Goal: Task Accomplishment & Management: Manage account settings

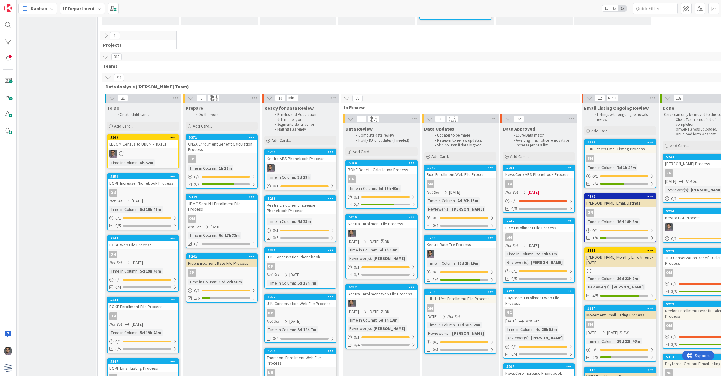
scroll to position [1466, 0]
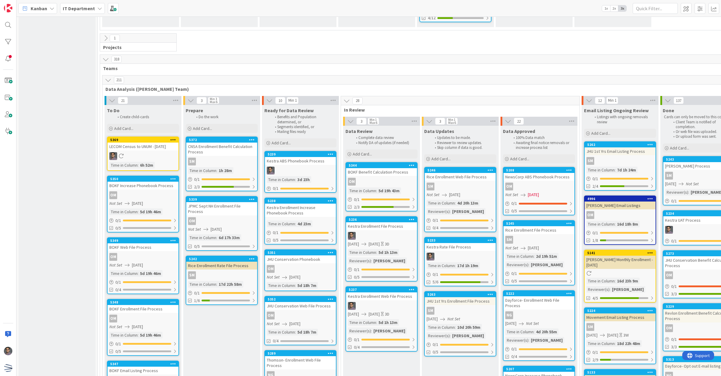
click at [322, 151] on div "5239 Kestra ABS Phonebook Process Time in Column : 3d 23h 0 / 1" at bounding box center [301, 172] width 72 height 42
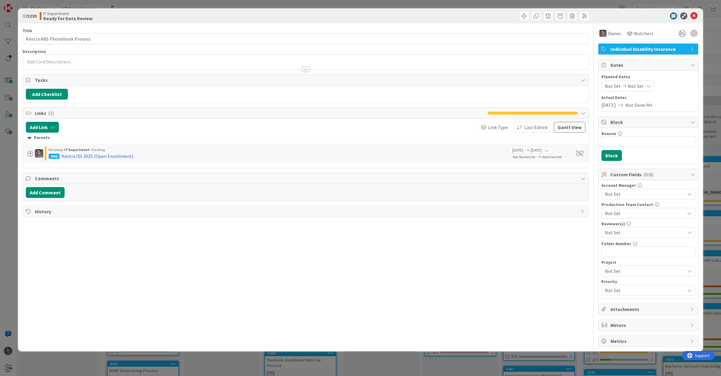
click at [637, 85] on span "Not Set" at bounding box center [636, 85] width 16 height 7
click at [676, 174] on td "31" at bounding box center [673, 172] width 12 height 11
type input "[DATE]"
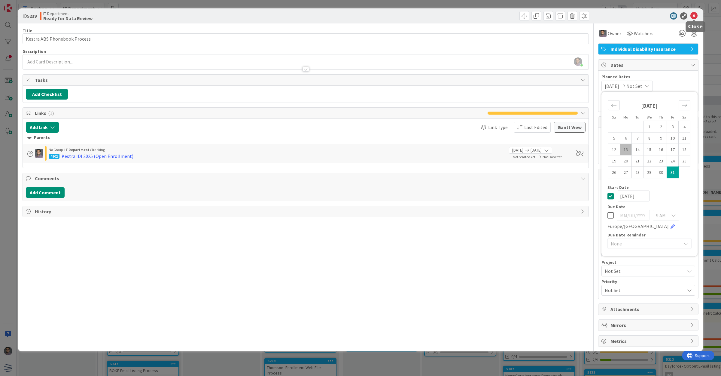
click at [695, 16] on icon at bounding box center [694, 15] width 7 height 7
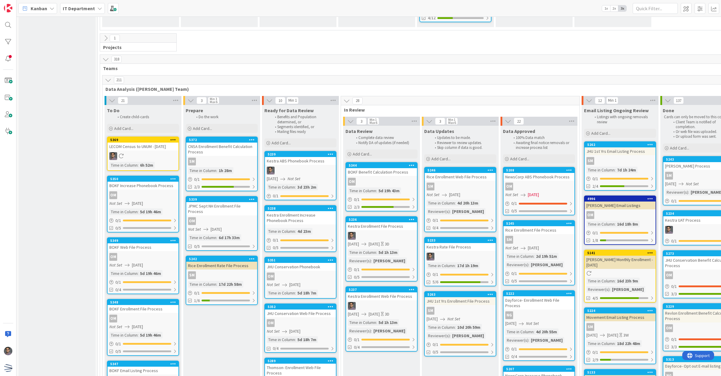
click at [300, 151] on div "5239 Kestra ABS Phonebook Process [DATE] Not Set Time in Column : 3d 23h 2m 0 /…" at bounding box center [301, 175] width 72 height 49
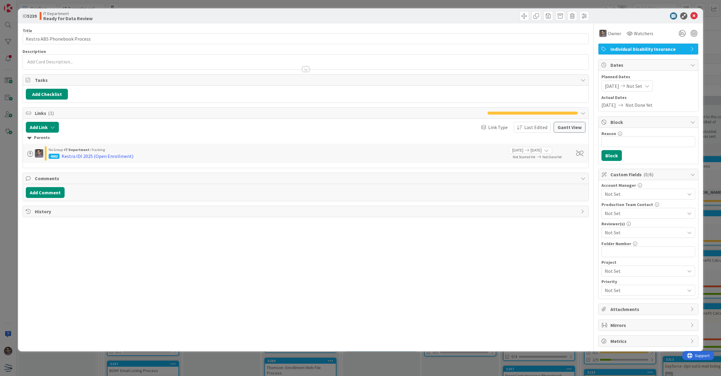
click at [651, 85] on div "[DATE] Not Set" at bounding box center [627, 86] width 51 height 11
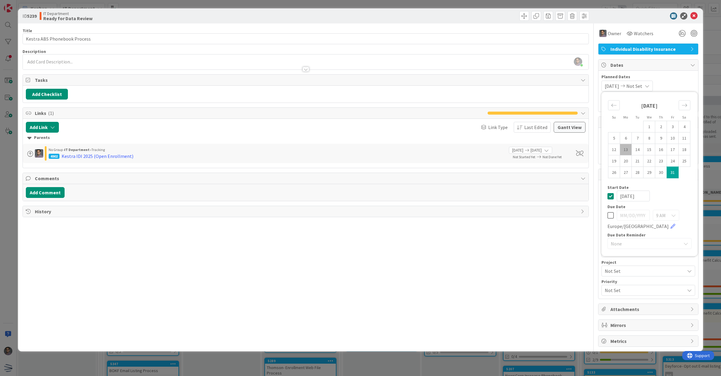
click at [610, 213] on icon at bounding box center [611, 215] width 6 height 7
type input "[DATE]"
click at [610, 191] on div "[DATE]" at bounding box center [650, 196] width 84 height 11
click at [610, 194] on icon at bounding box center [611, 195] width 6 height 7
click at [671, 173] on td "31" at bounding box center [673, 172] width 12 height 11
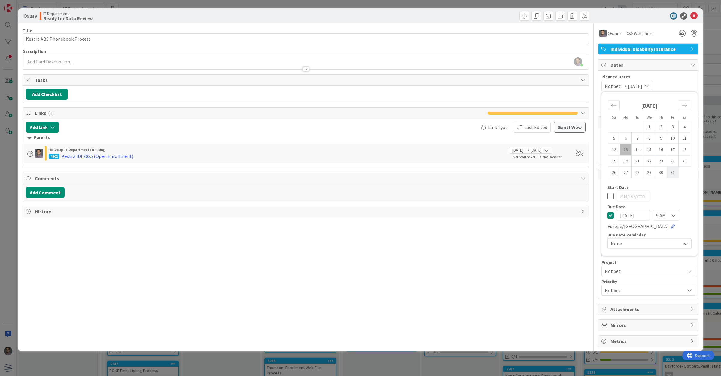
type input "[DATE]"
click at [610, 197] on icon at bounding box center [611, 195] width 6 height 7
click at [633, 217] on input "[DATE]" at bounding box center [633, 215] width 33 height 11
click at [629, 213] on input "[DATE]" at bounding box center [633, 215] width 33 height 11
type input "5"
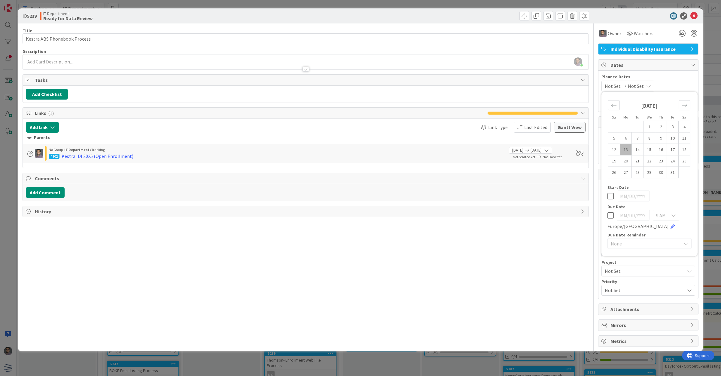
click at [614, 212] on div "9 AM [GEOGRAPHIC_DATA]/[GEOGRAPHIC_DATA]" at bounding box center [650, 220] width 84 height 20
click at [608, 217] on icon at bounding box center [611, 215] width 6 height 7
click at [673, 173] on td "31" at bounding box center [673, 172] width 12 height 11
type input "[DATE]"
click at [696, 13] on icon at bounding box center [694, 15] width 7 height 7
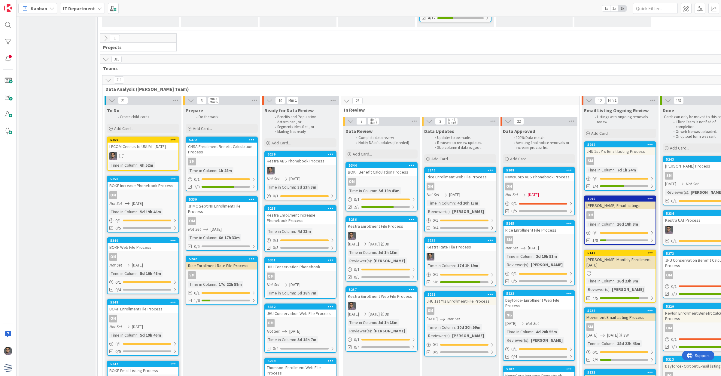
click at [304, 211] on div "Kestra Enrollment Increase Phonebook Process" at bounding box center [300, 217] width 71 height 13
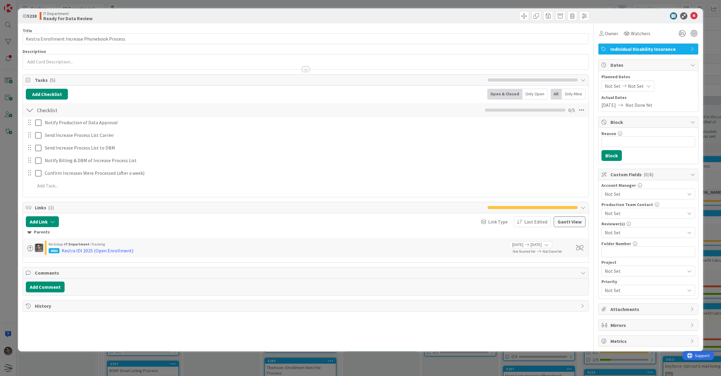
click at [635, 78] on span "Planned Dates" at bounding box center [649, 77] width 94 height 6
click at [635, 84] on span "Not Set" at bounding box center [636, 85] width 16 height 7
click at [611, 216] on icon at bounding box center [611, 215] width 6 height 7
type input "[DATE]"
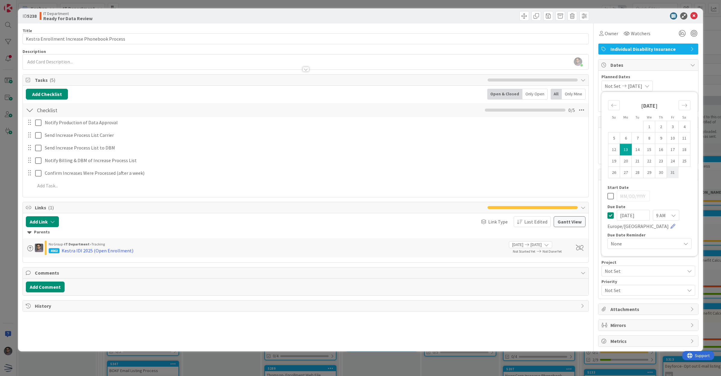
click at [674, 174] on td "31" at bounding box center [673, 172] width 12 height 11
type input "[DATE]"
click at [610, 196] on icon at bounding box center [611, 195] width 6 height 7
click at [614, 218] on icon at bounding box center [611, 215] width 6 height 7
click at [674, 172] on td "31" at bounding box center [673, 172] width 12 height 11
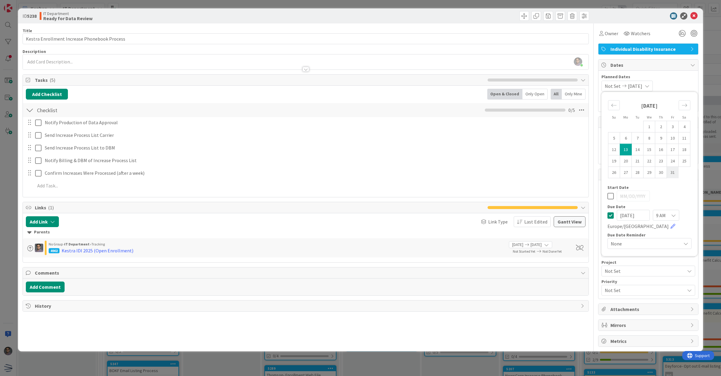
type input "[DATE]"
click at [698, 14] on icon at bounding box center [694, 15] width 7 height 7
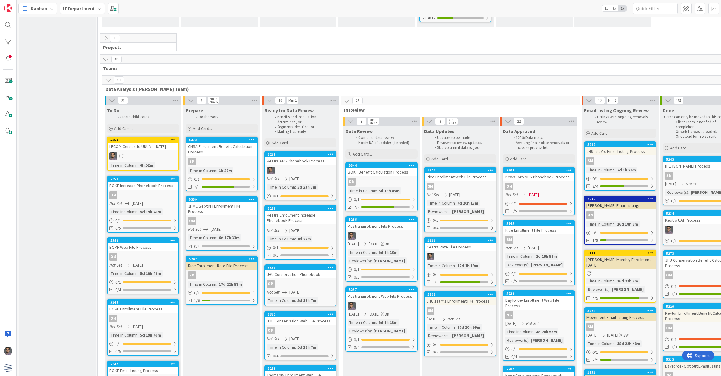
click at [174, 137] on icon at bounding box center [173, 139] width 6 height 4
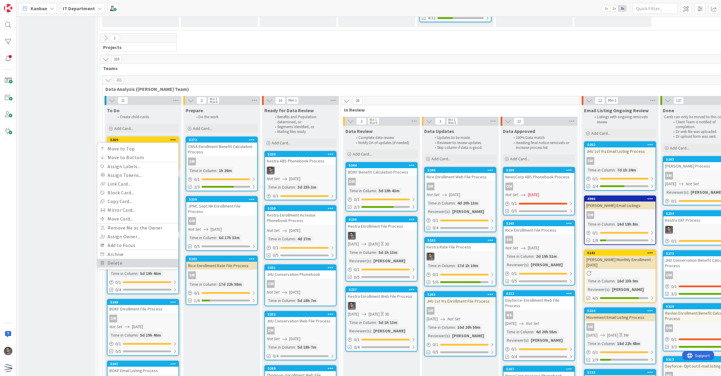
click at [127, 259] on link "Delete" at bounding box center [137, 263] width 81 height 9
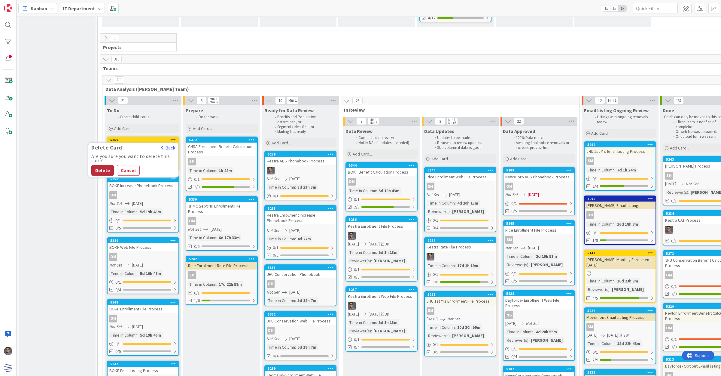
click at [104, 165] on button "Delete" at bounding box center [102, 170] width 23 height 11
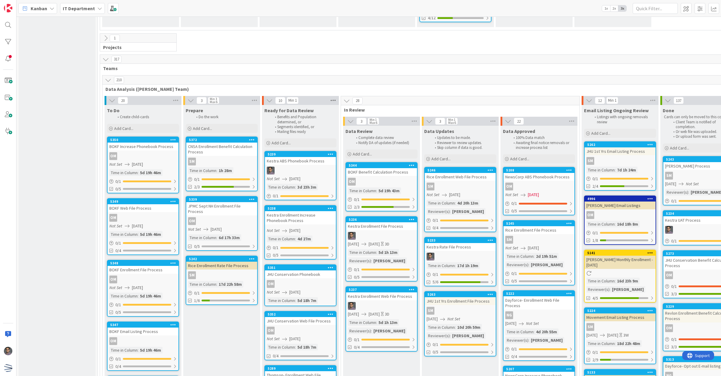
click at [335, 96] on icon at bounding box center [333, 100] width 8 height 9
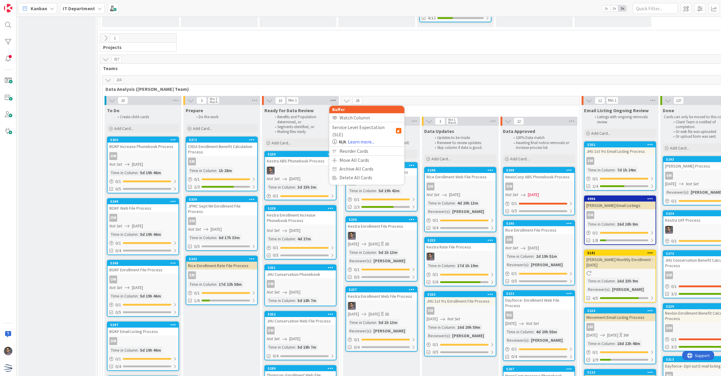
click at [335, 96] on icon at bounding box center [333, 100] width 8 height 9
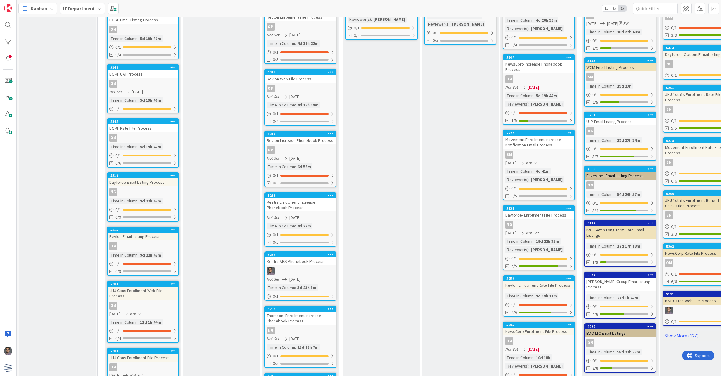
scroll to position [1766, 0]
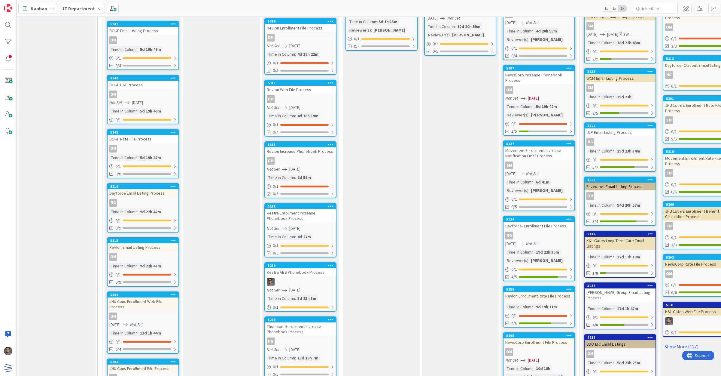
click at [297, 209] on div "Kestra Enrollment Increase Phonebook Process" at bounding box center [300, 215] width 71 height 13
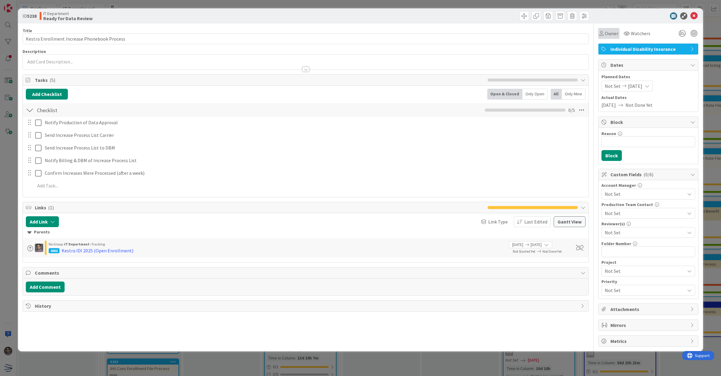
click at [615, 31] on span "Owner" at bounding box center [612, 33] width 14 height 7
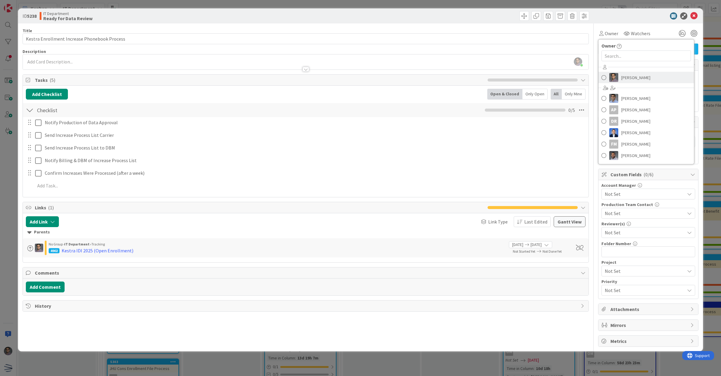
click at [634, 76] on span "[PERSON_NAME]" at bounding box center [636, 77] width 29 height 9
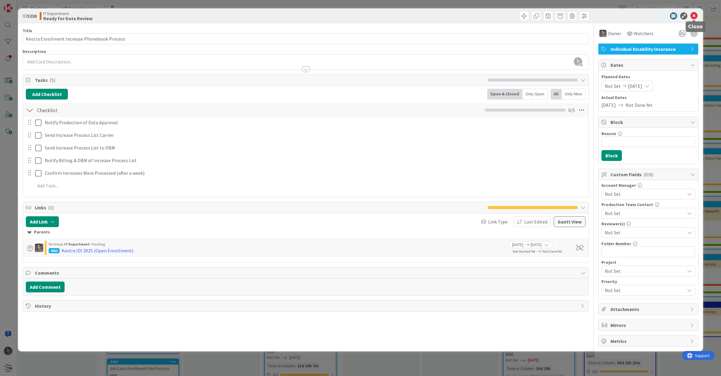
click at [695, 16] on icon at bounding box center [694, 15] width 7 height 7
